Goal: Information Seeking & Learning: Learn about a topic

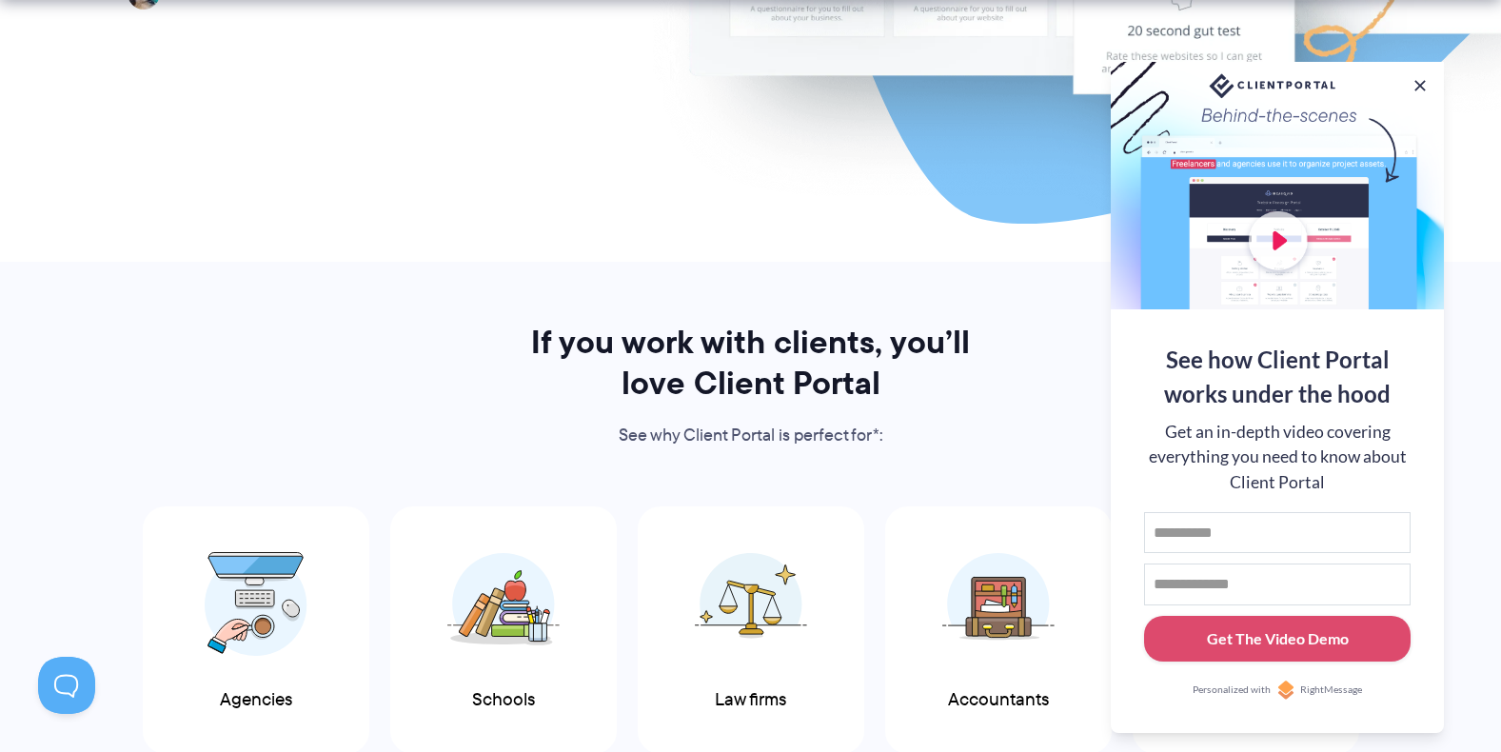
scroll to position [856, 0]
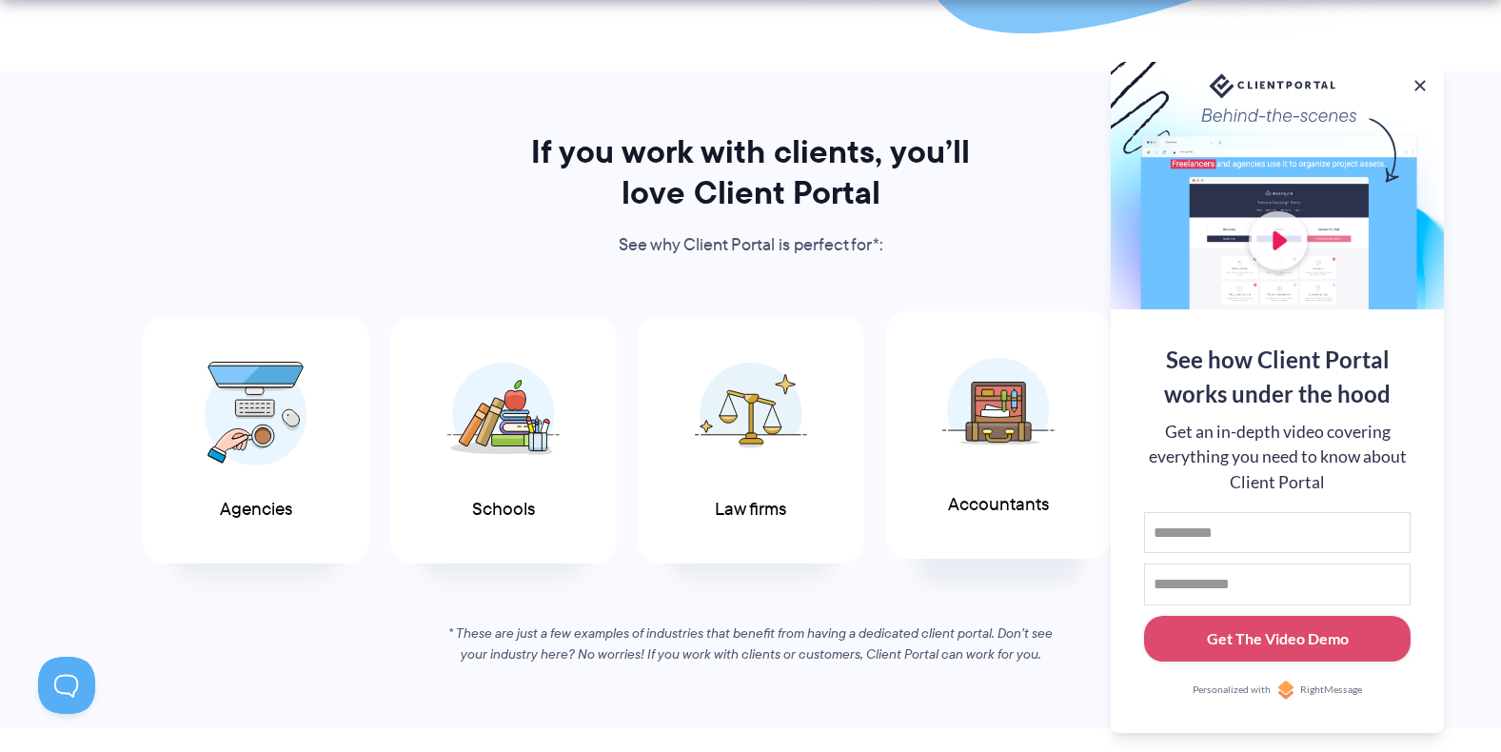
click at [1096, 447] on div "Accountants" at bounding box center [998, 435] width 226 height 248
click at [745, 434] on img at bounding box center [751, 409] width 112 height 104
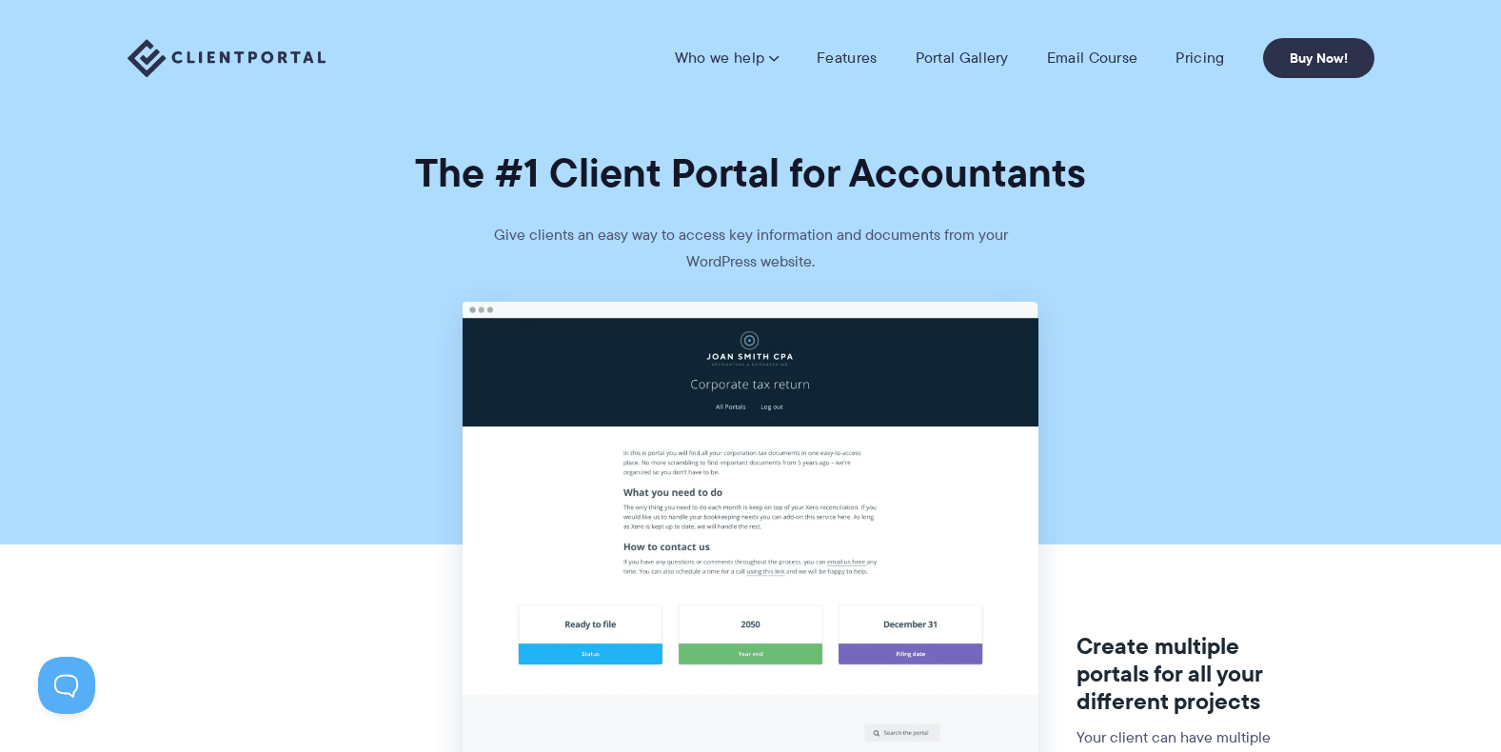
click at [1144, 25] on div "Who we help Who we help View pricing Agencies See how Client Portal can help gi…" at bounding box center [750, 58] width 1501 height 116
click at [961, 61] on link "Portal Gallery" at bounding box center [961, 58] width 93 height 19
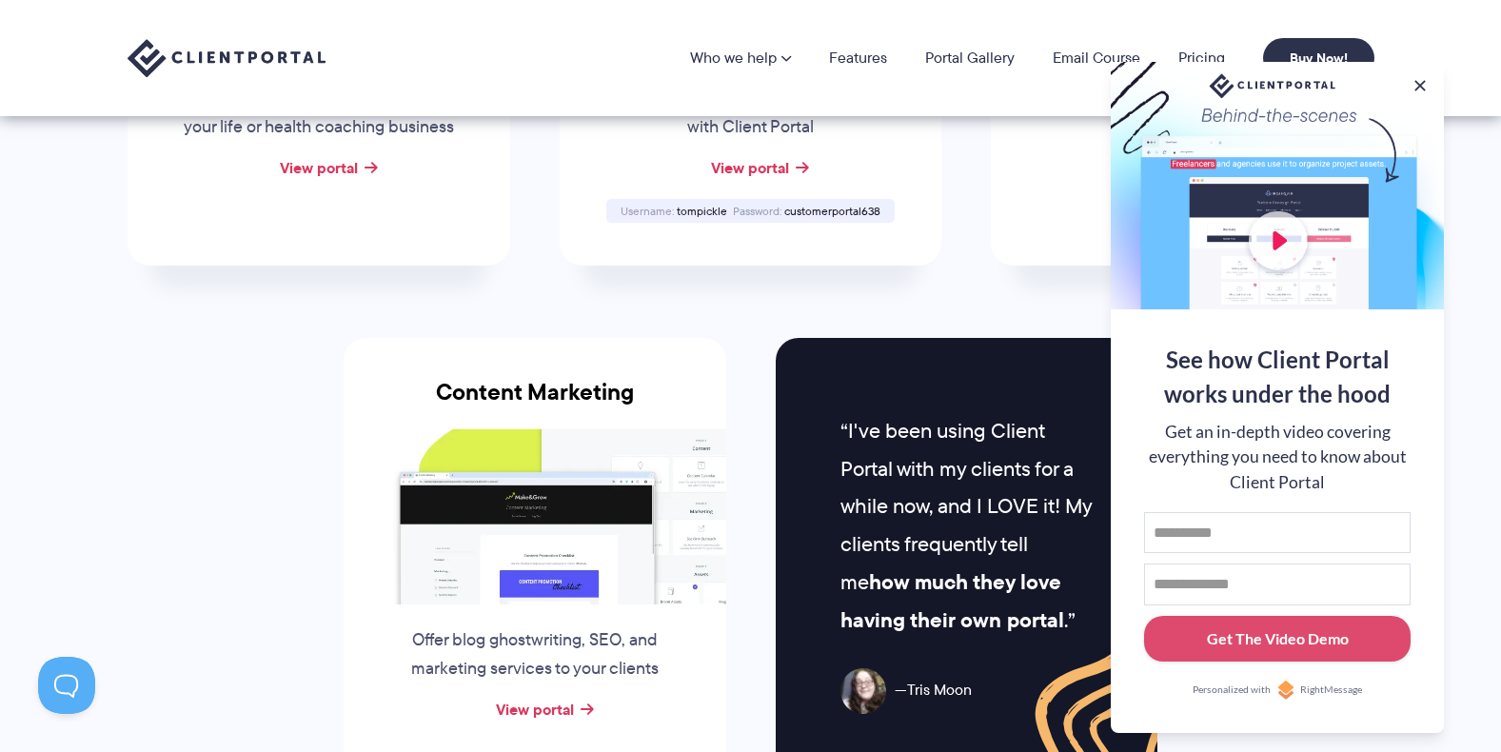
scroll to position [1142, 0]
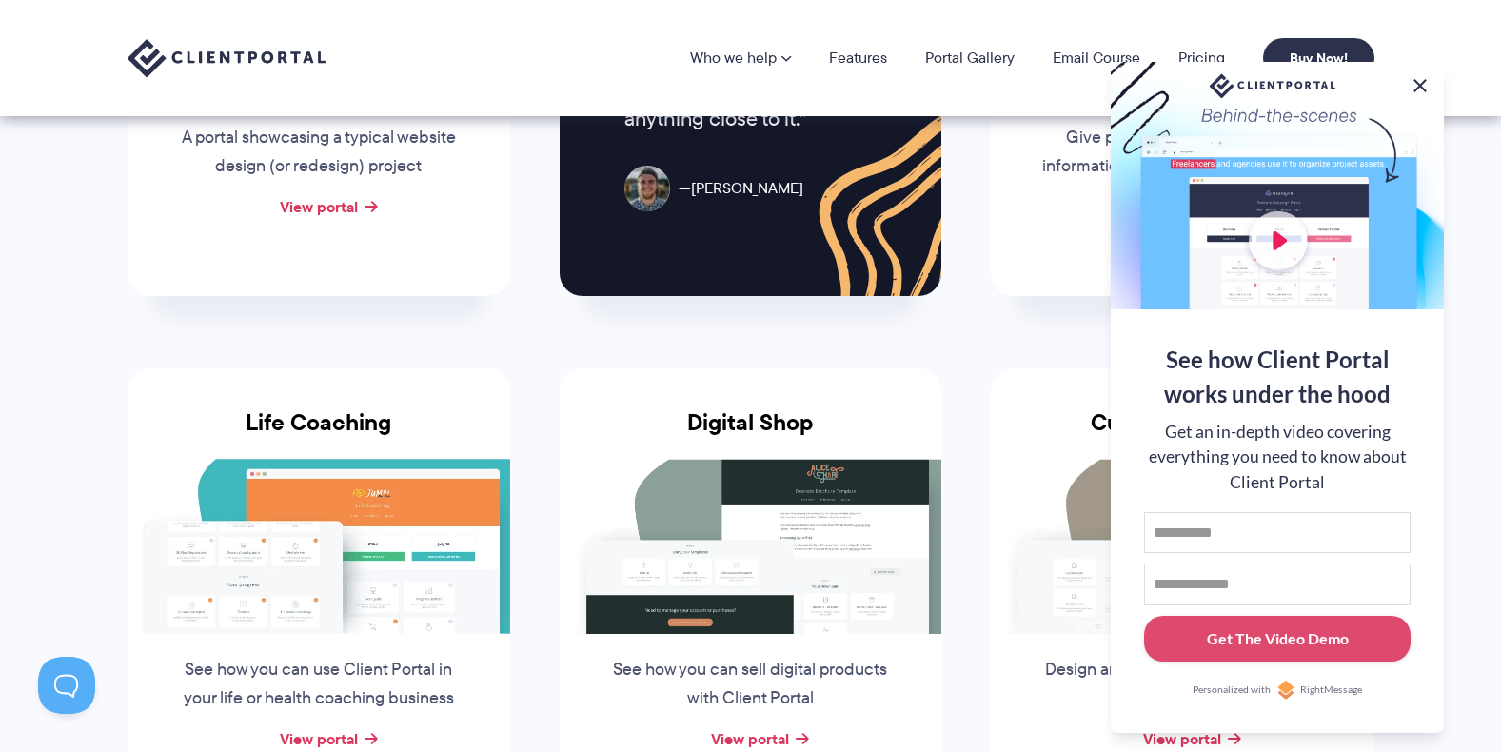
click at [1422, 87] on button at bounding box center [1419, 85] width 23 height 23
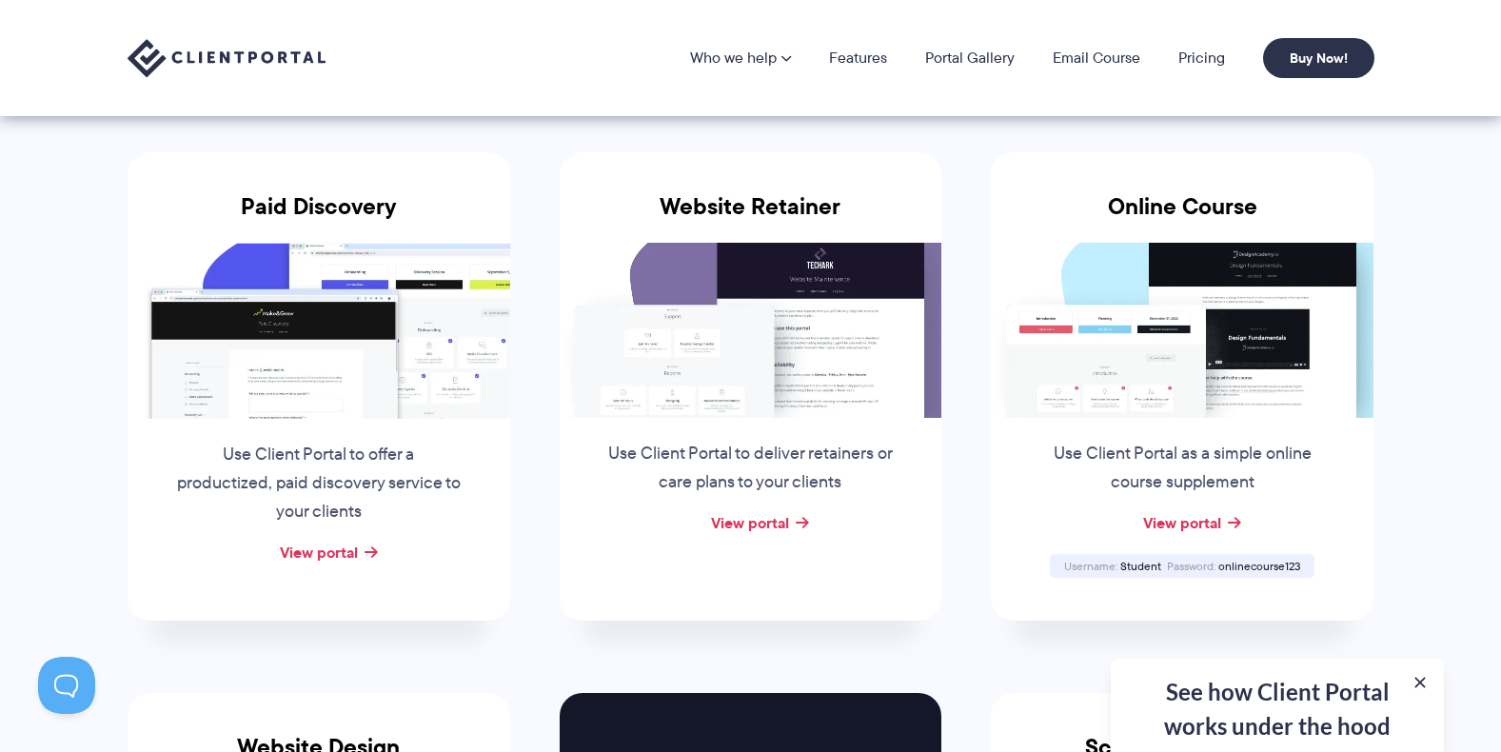
scroll to position [190, 0]
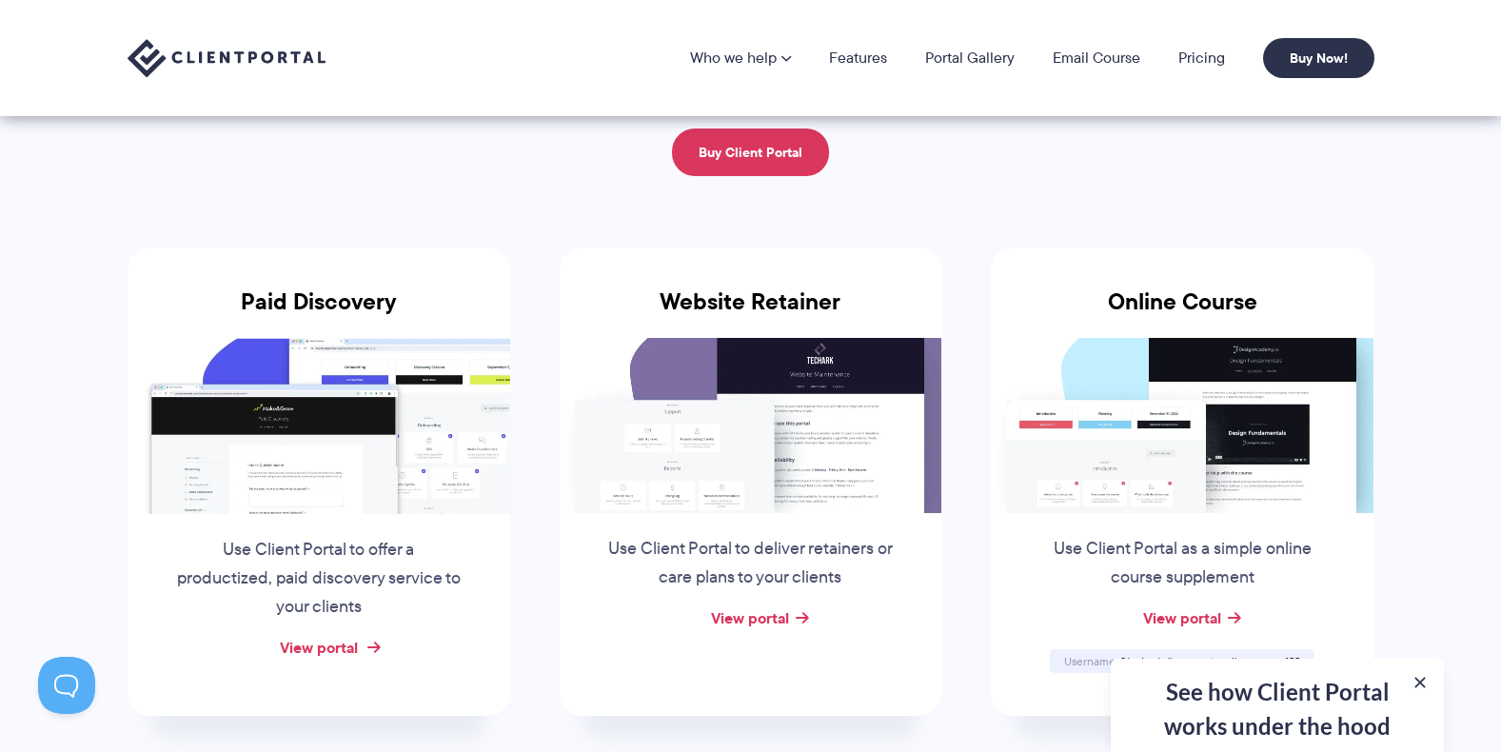
click at [353, 652] on link "View portal" at bounding box center [319, 647] width 78 height 23
